Goal: Check status: Check status

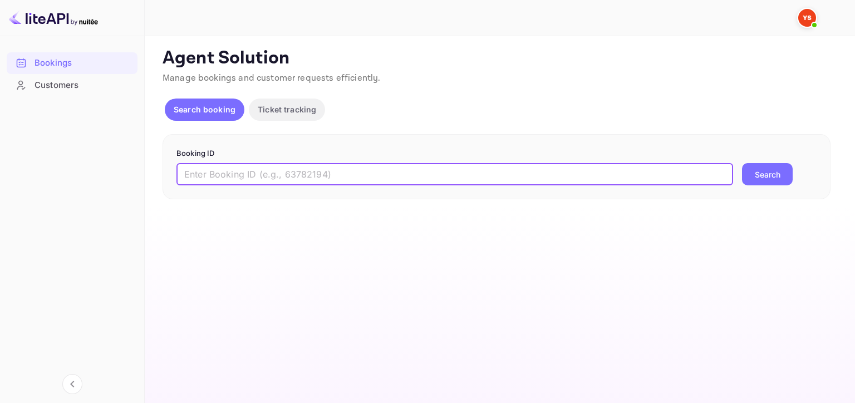
click at [447, 174] on input "text" at bounding box center [454, 174] width 557 height 22
type input "9908489"
click at [764, 173] on button "Search" at bounding box center [767, 174] width 51 height 22
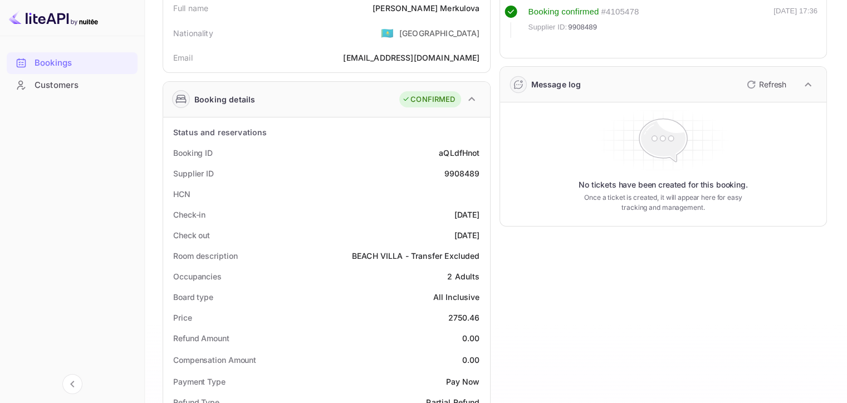
scroll to position [56, 0]
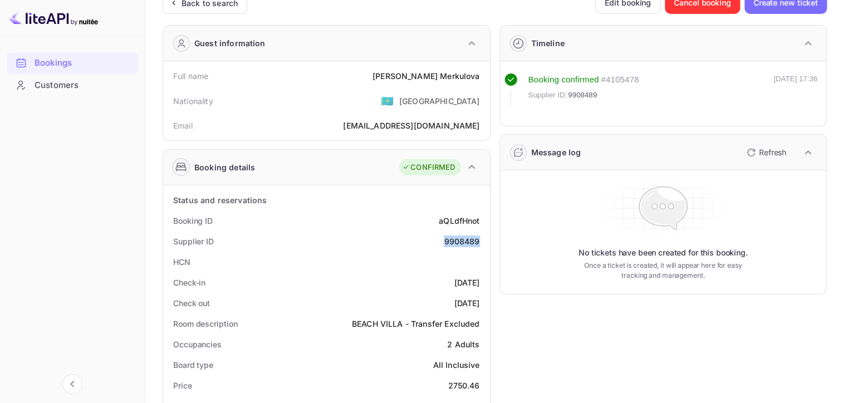
drag, startPoint x: 440, startPoint y: 238, endPoint x: 479, endPoint y: 239, distance: 39.0
click at [479, 239] on div "Supplier ID 9908489" at bounding box center [327, 241] width 318 height 21
copy div "9908489"
drag, startPoint x: 415, startPoint y: 76, endPoint x: 479, endPoint y: 67, distance: 65.3
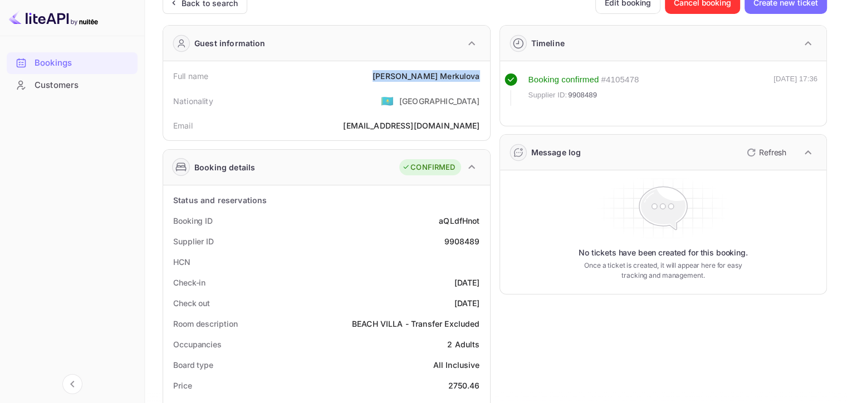
click at [479, 67] on div "Full name [PERSON_NAME]" at bounding box center [327, 76] width 318 height 21
copy div "[PERSON_NAME]"
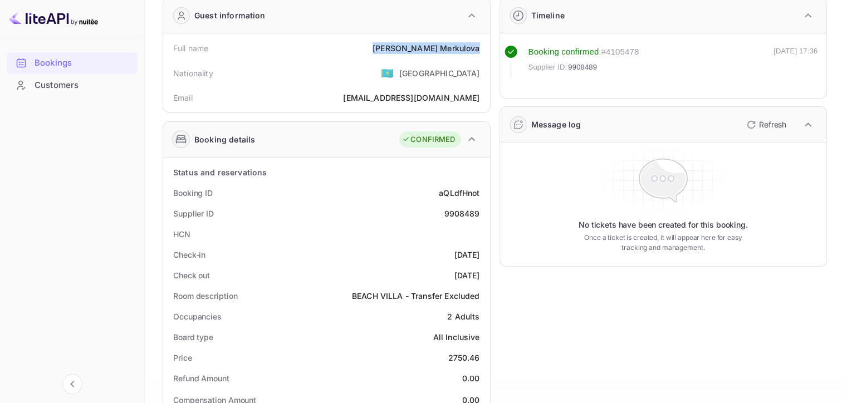
scroll to position [167, 0]
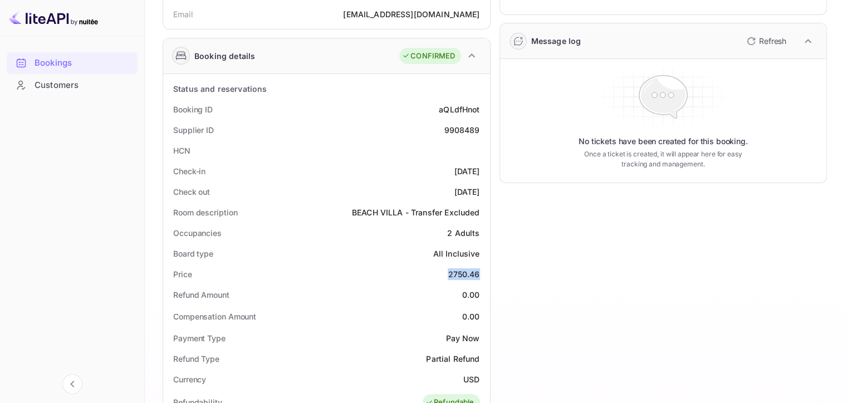
drag, startPoint x: 447, startPoint y: 274, endPoint x: 481, endPoint y: 274, distance: 34.0
click at [481, 274] on div "Price 2750.46" at bounding box center [327, 274] width 318 height 21
copy div "2750.46"
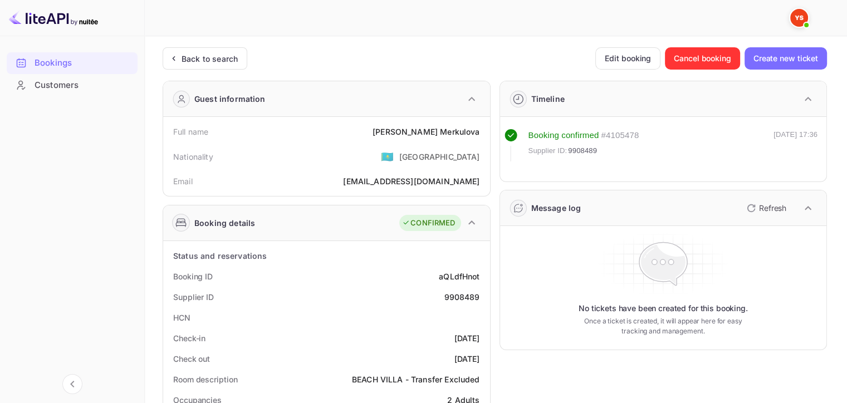
scroll to position [56, 0]
